Goal: Information Seeking & Learning: Learn about a topic

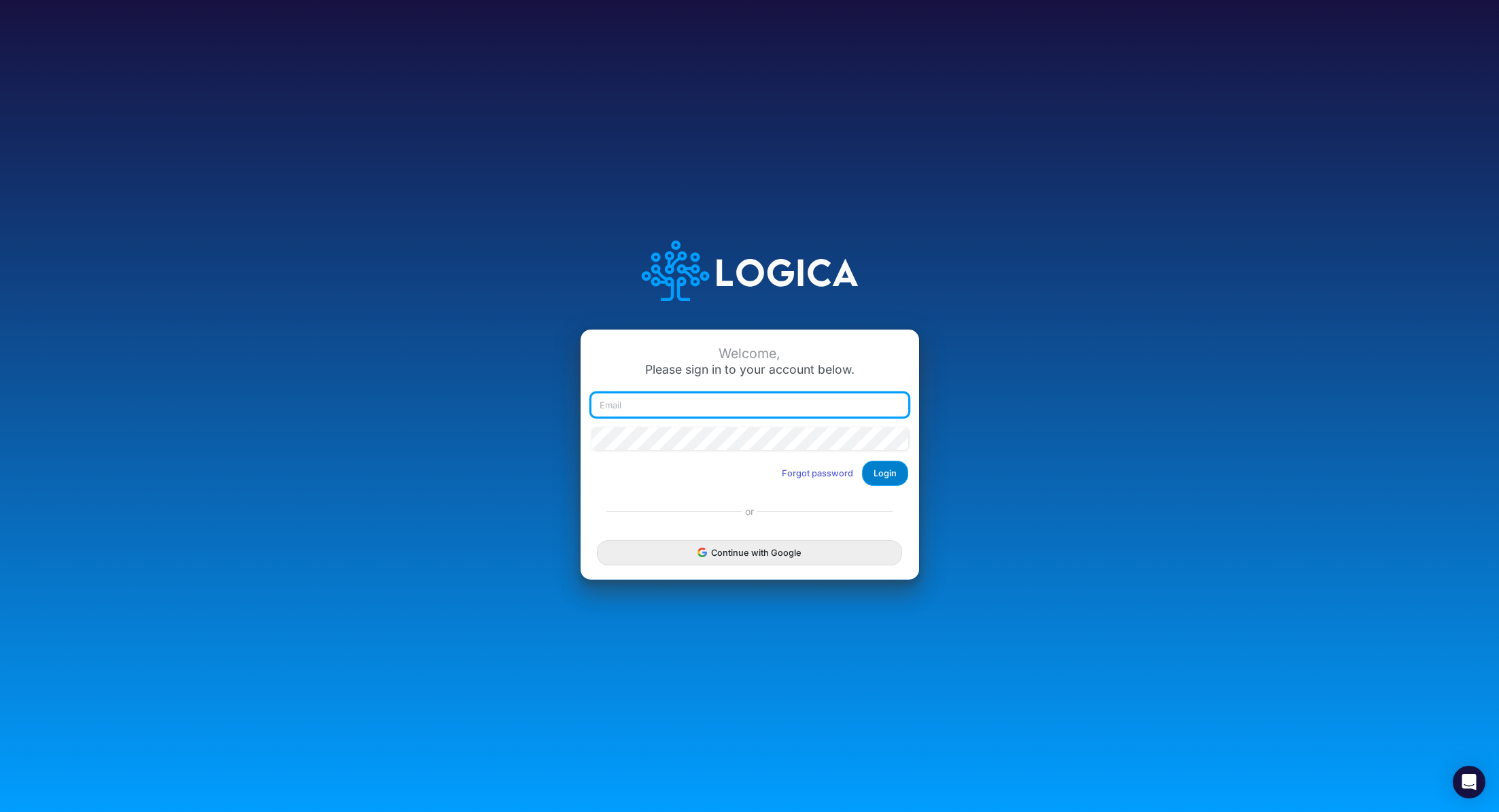
type input "renato.matsumoto@recargapay.com"
click at [882, 475] on button "Login" at bounding box center [884, 473] width 46 height 25
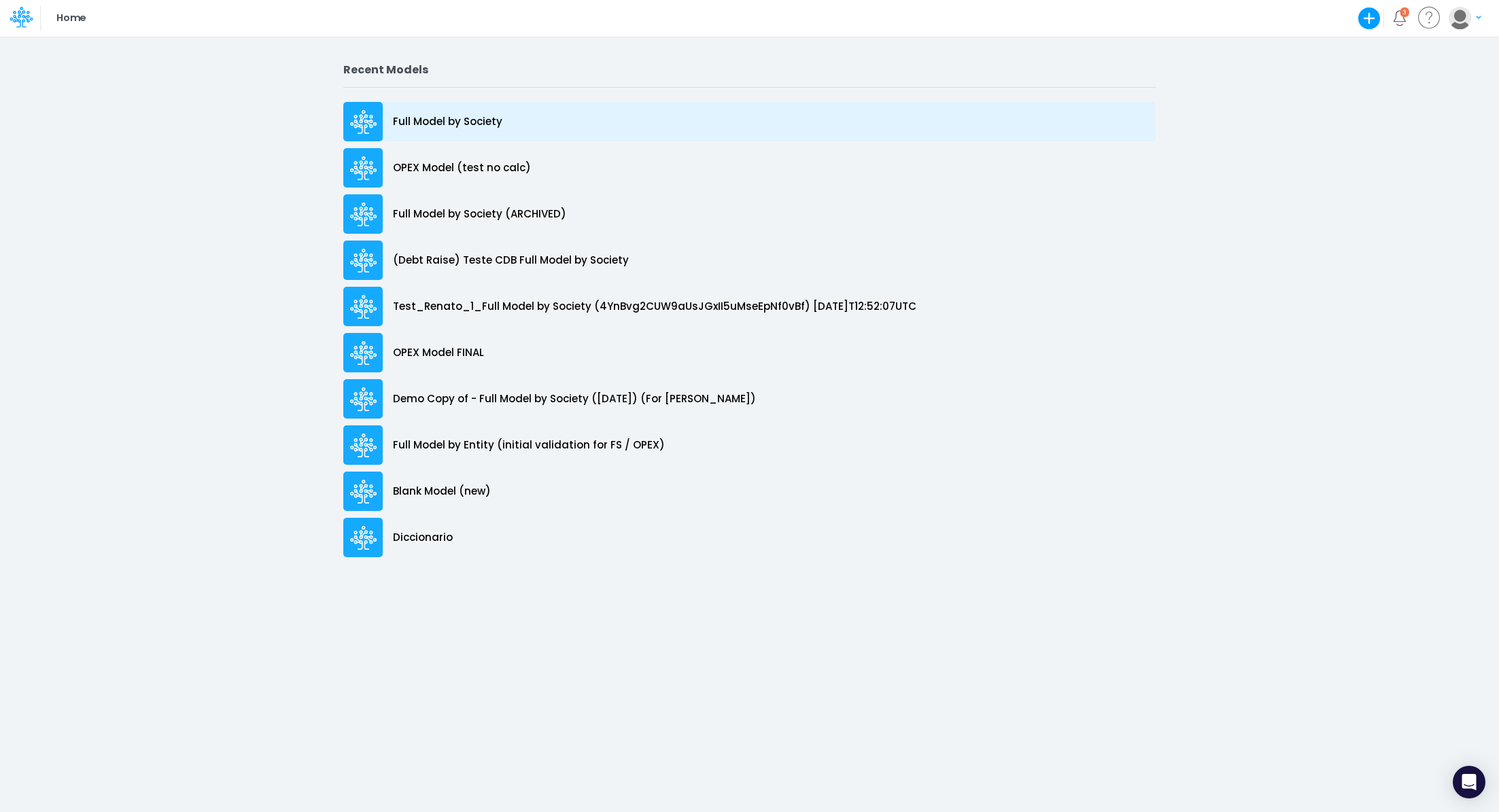
click at [461, 114] on p "Full Model by Society" at bounding box center [447, 121] width 110 height 16
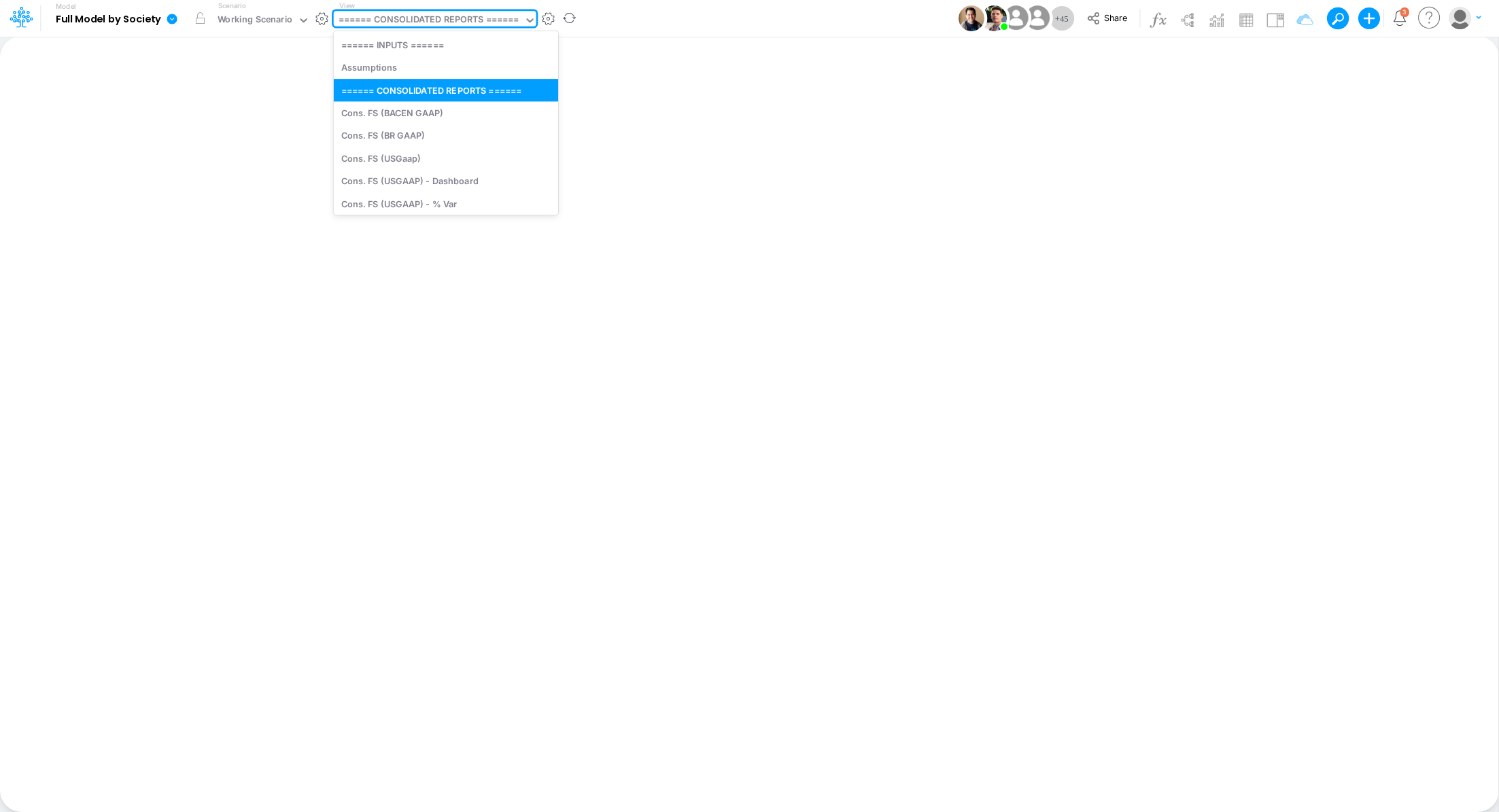
click at [427, 20] on div "====== CONSOLIDATED REPORTS ======" at bounding box center [429, 20] width 181 height 16
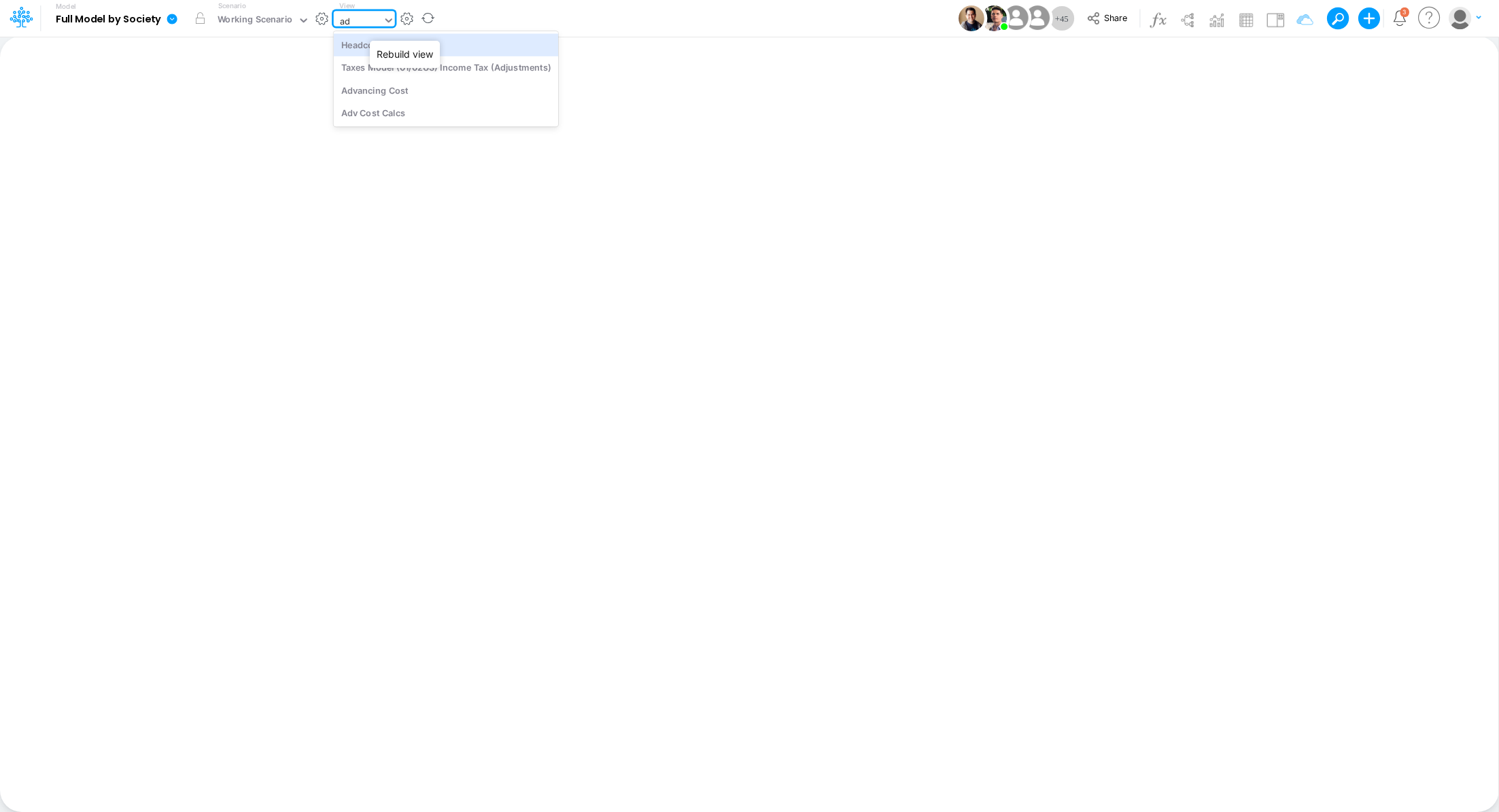
type input "adv"
click at [403, 43] on div "Advancing Cost" at bounding box center [425, 44] width 183 height 23
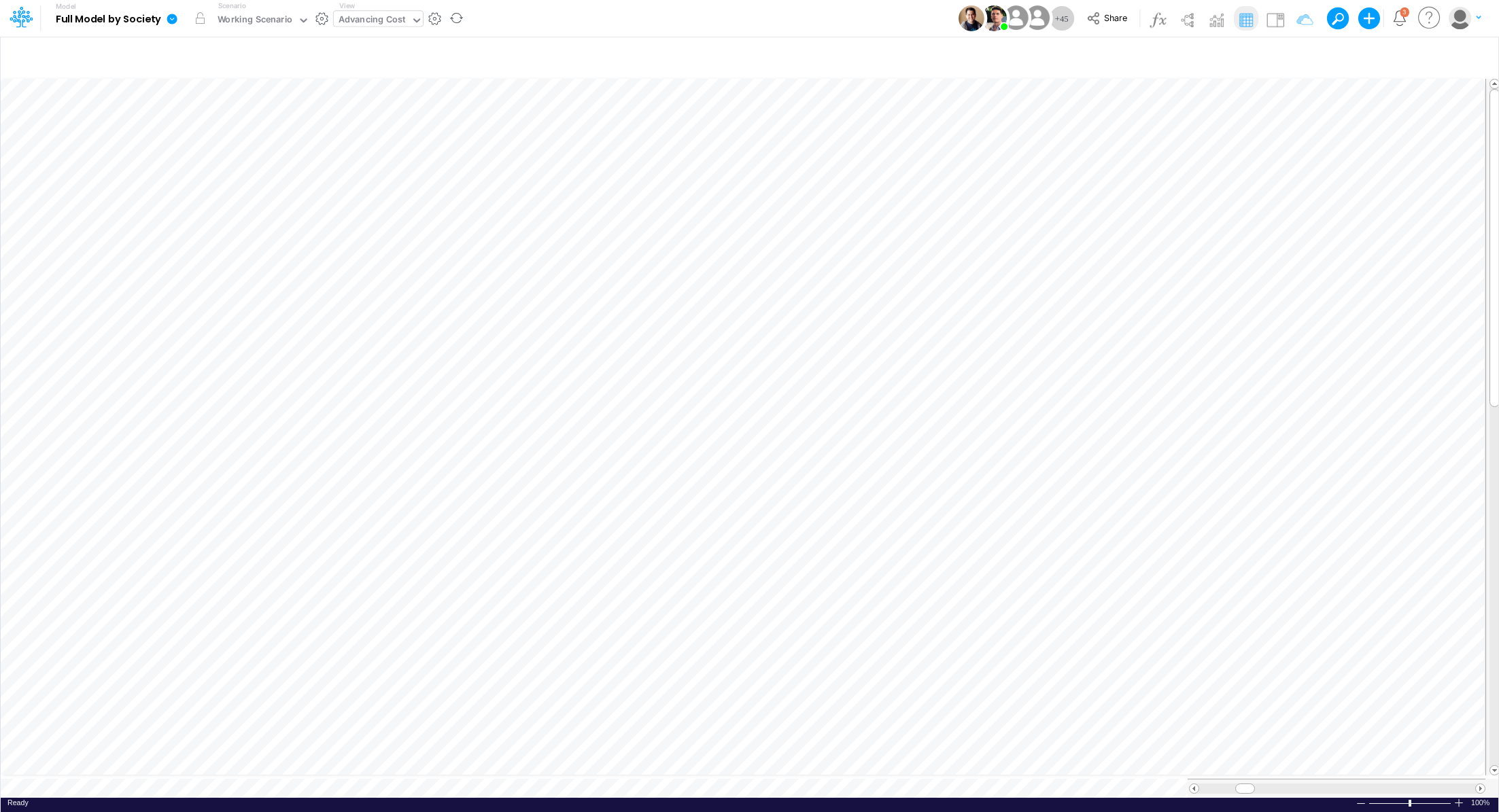
scroll to position [6, 2]
click at [363, 25] on div "Advancing Cost" at bounding box center [372, 20] width 67 height 16
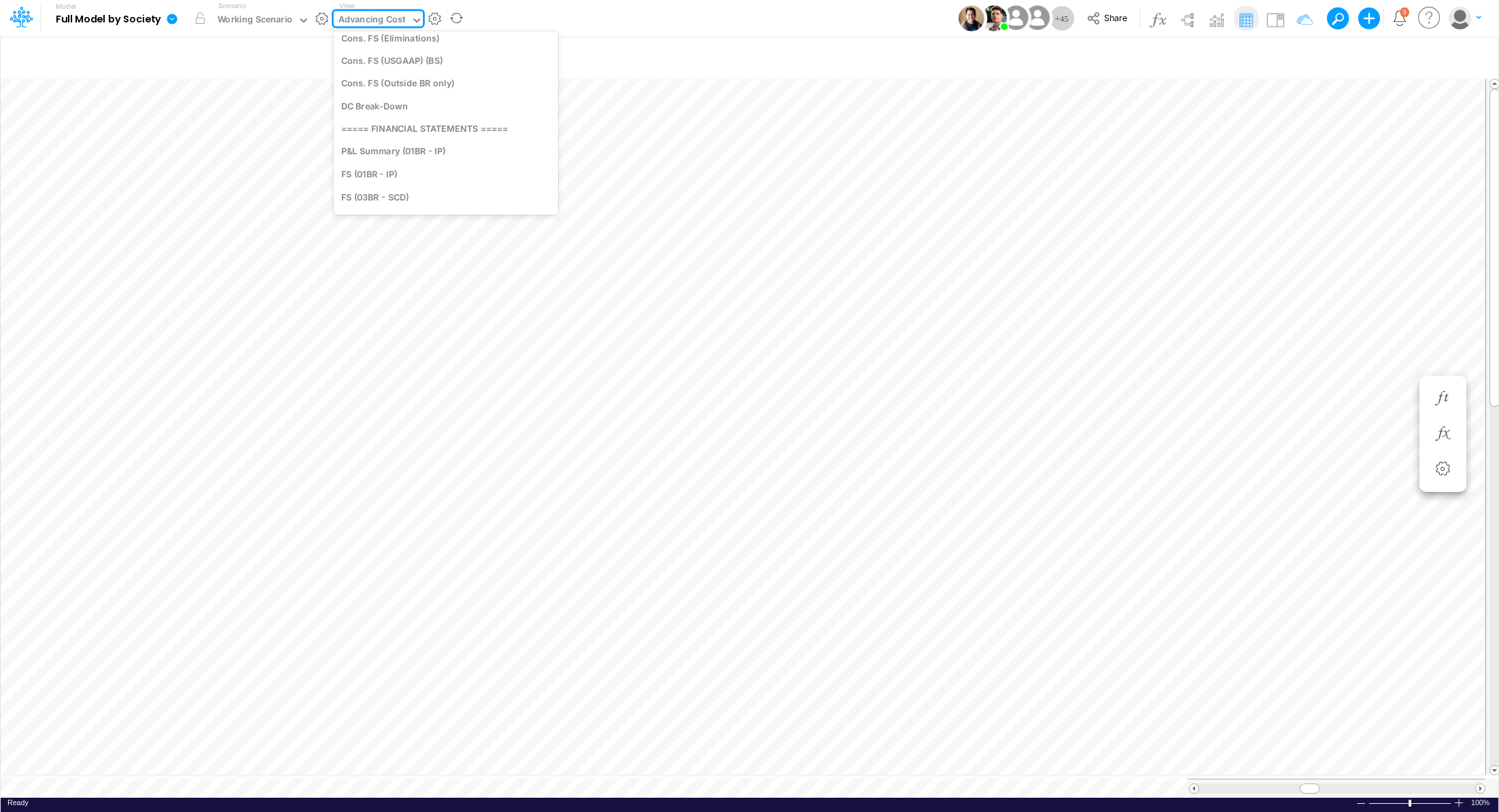
scroll to position [0, 0]
click at [449, 153] on div "Cons. FS (USGaap)" at bounding box center [446, 157] width 224 height 23
type input "Consolidated FS - USGAAP"
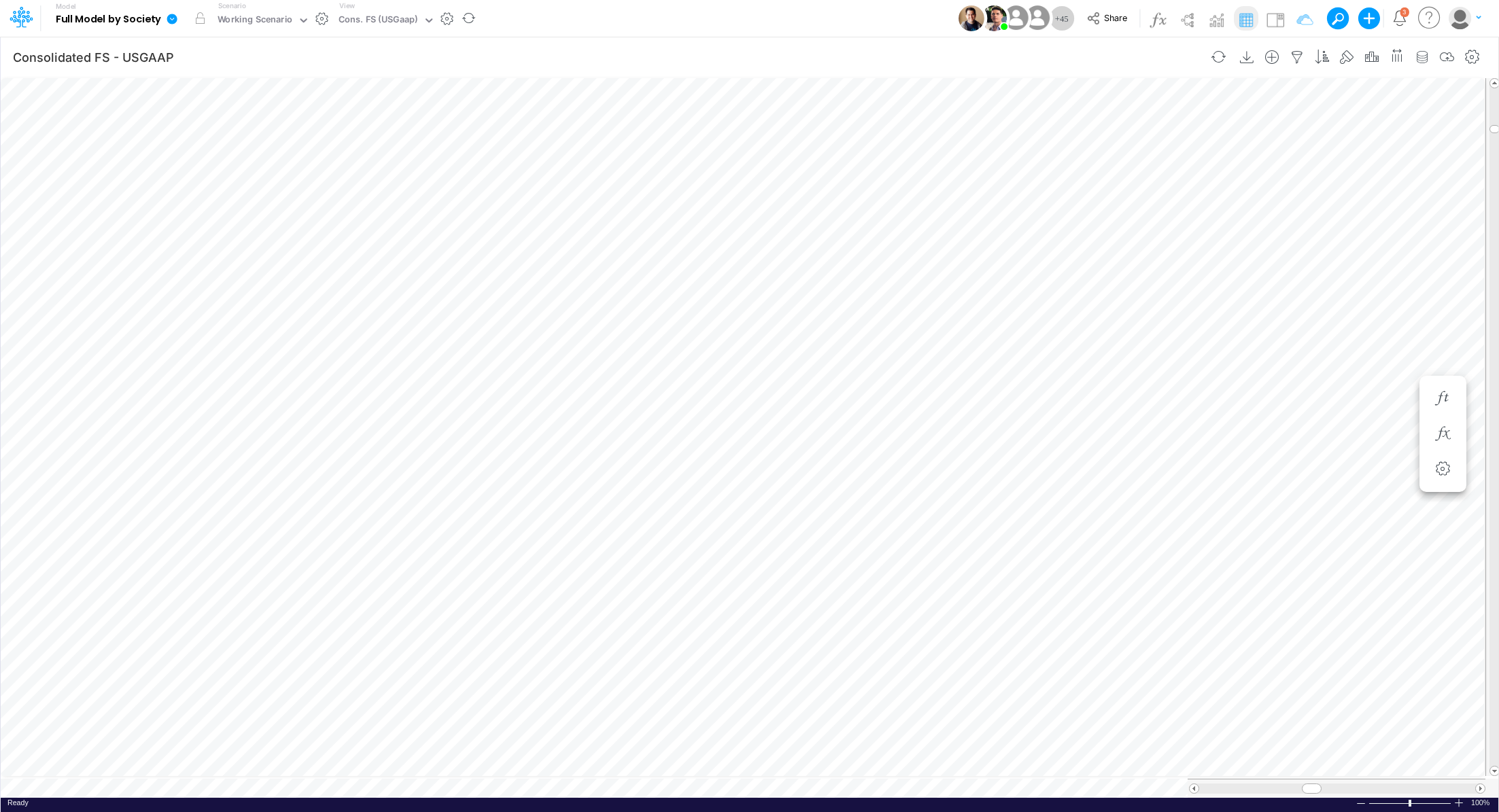
scroll to position [6, 2]
type input "Consolidated FS - USGAAP"
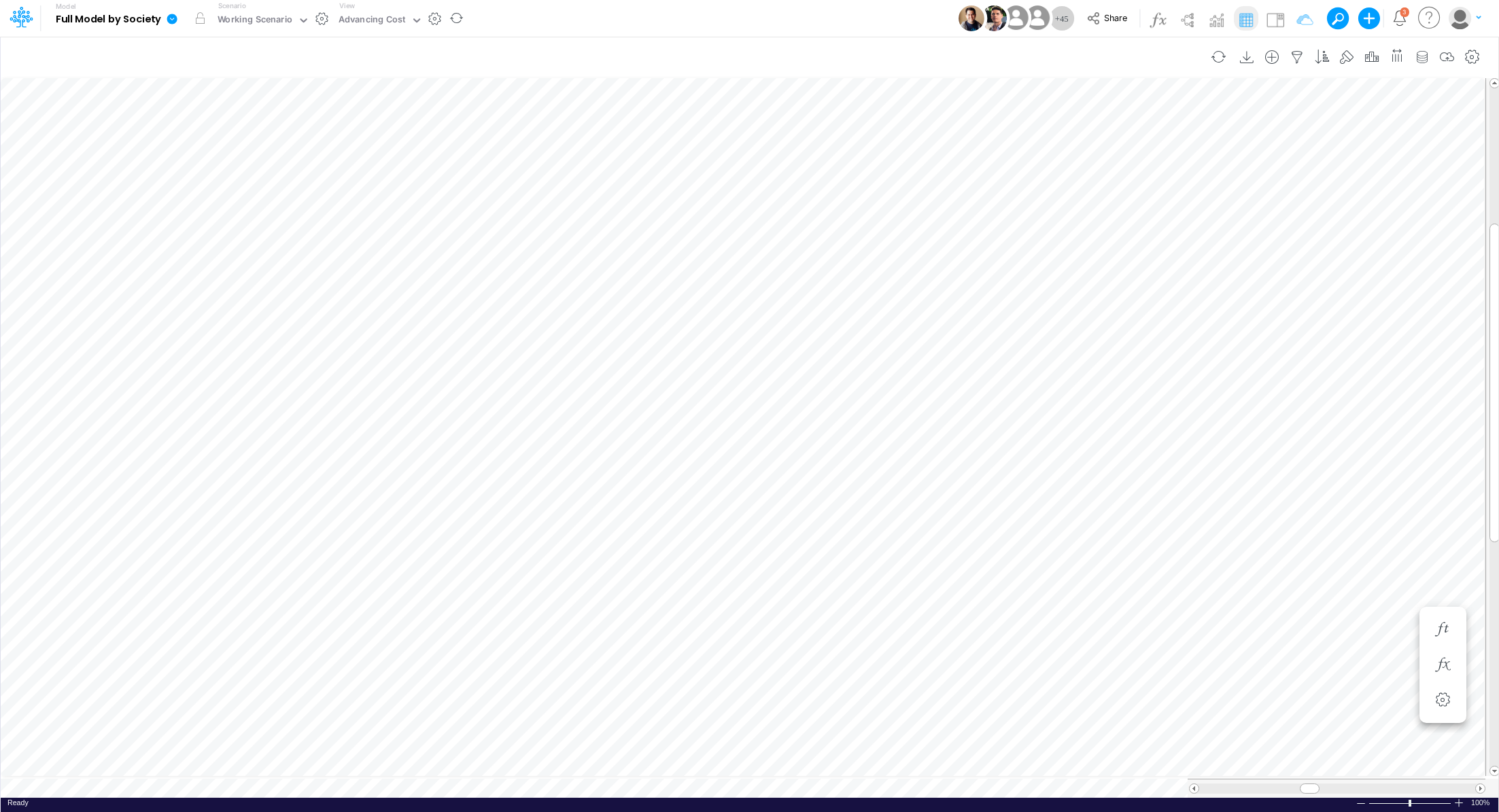
scroll to position [6, 2]
type input "Consolidated FS - USGAAP"
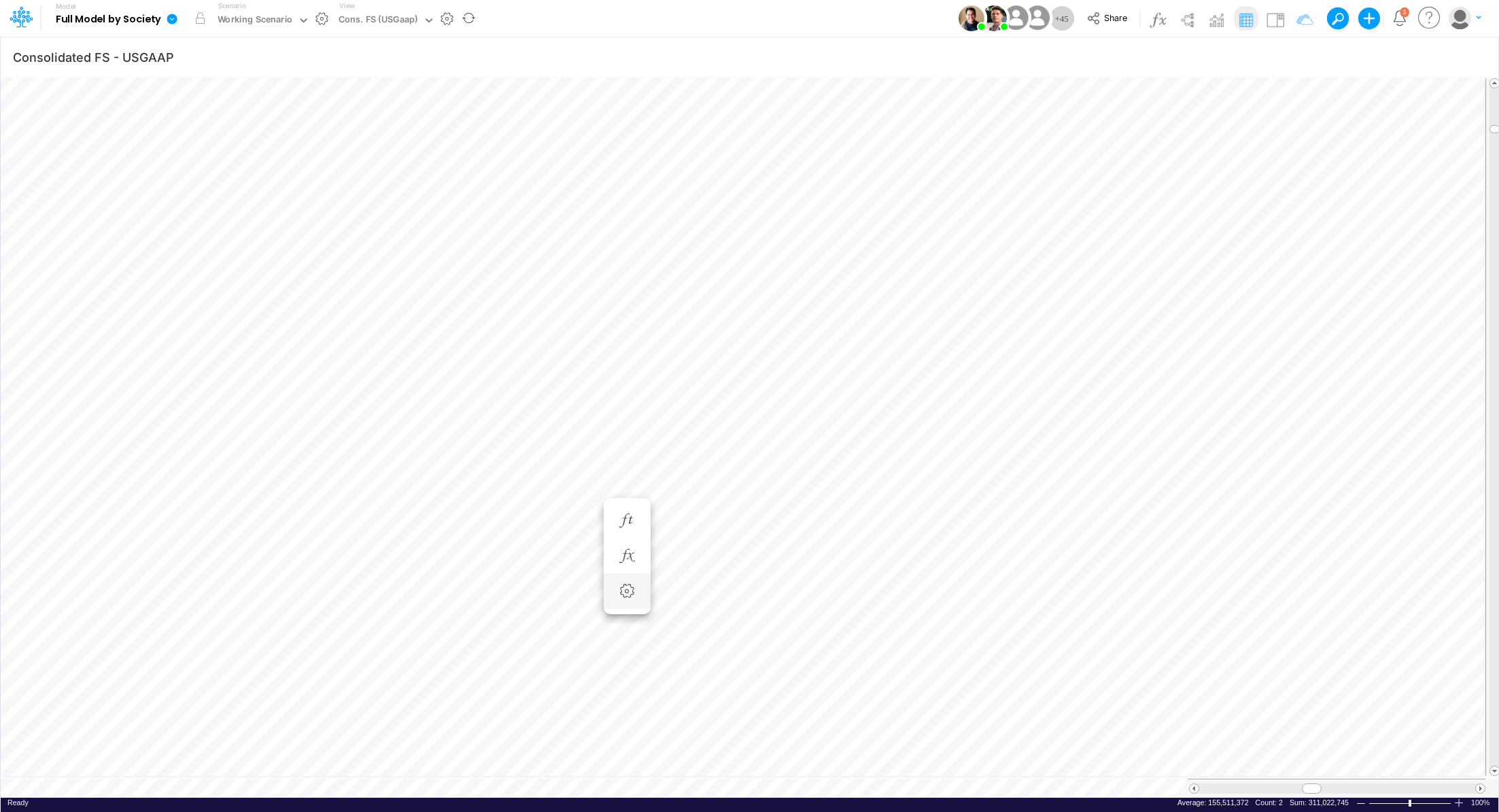
scroll to position [6, 2]
